Goal: Complete application form

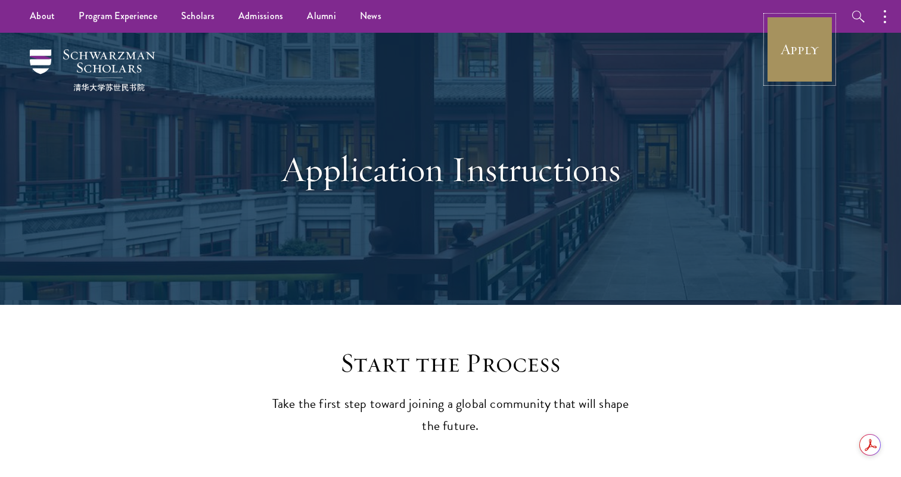
click at [803, 55] on link "Apply" at bounding box center [799, 49] width 67 height 67
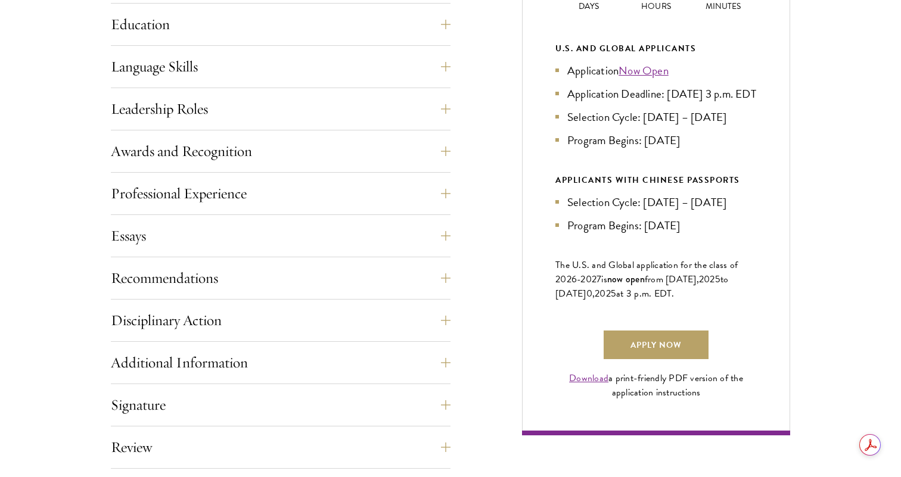
scroll to position [654, 0]
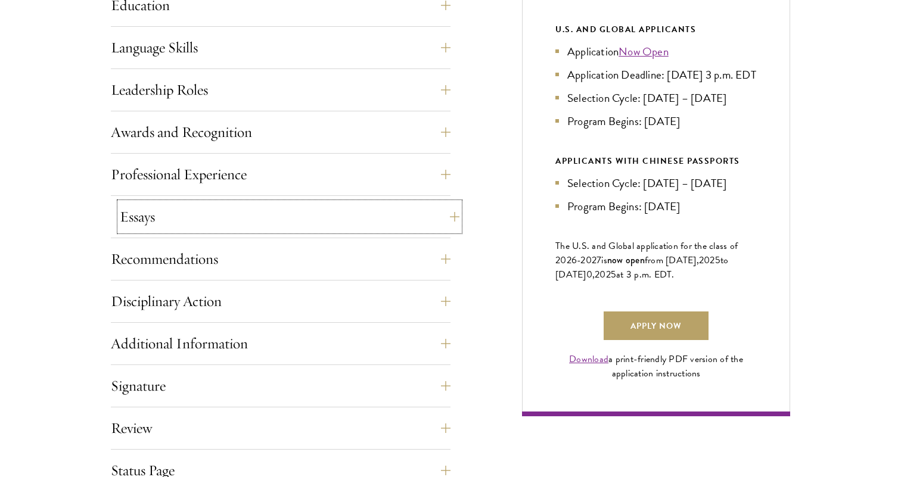
click at [234, 221] on button "Essays" at bounding box center [290, 217] width 340 height 29
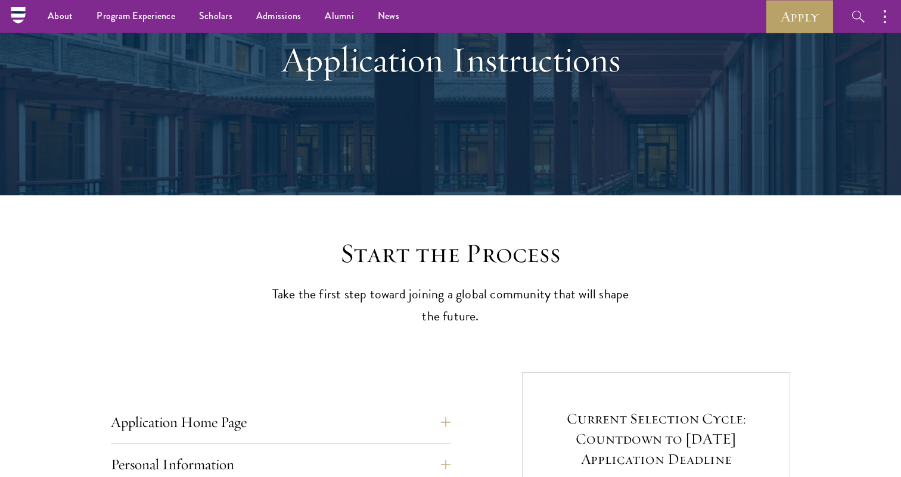
scroll to position [86, 0]
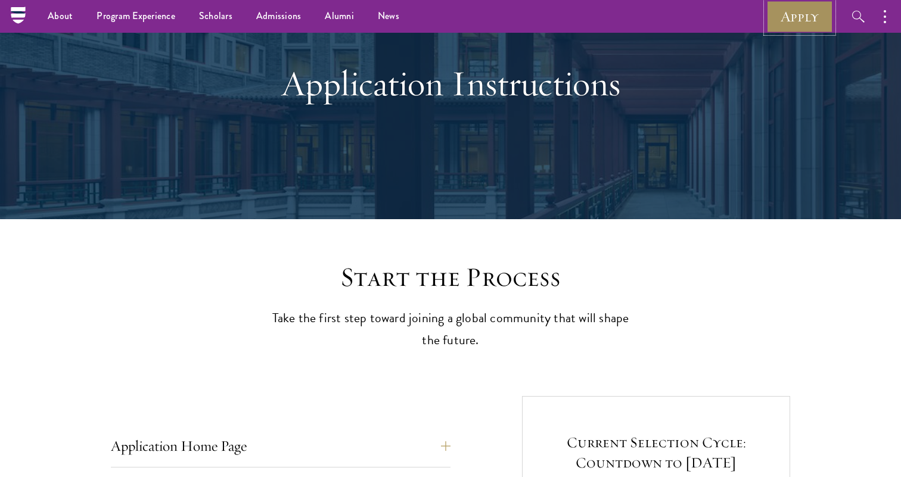
click at [789, 17] on link "Apply" at bounding box center [799, 16] width 67 height 33
